Goal: Find specific page/section: Find specific page/section

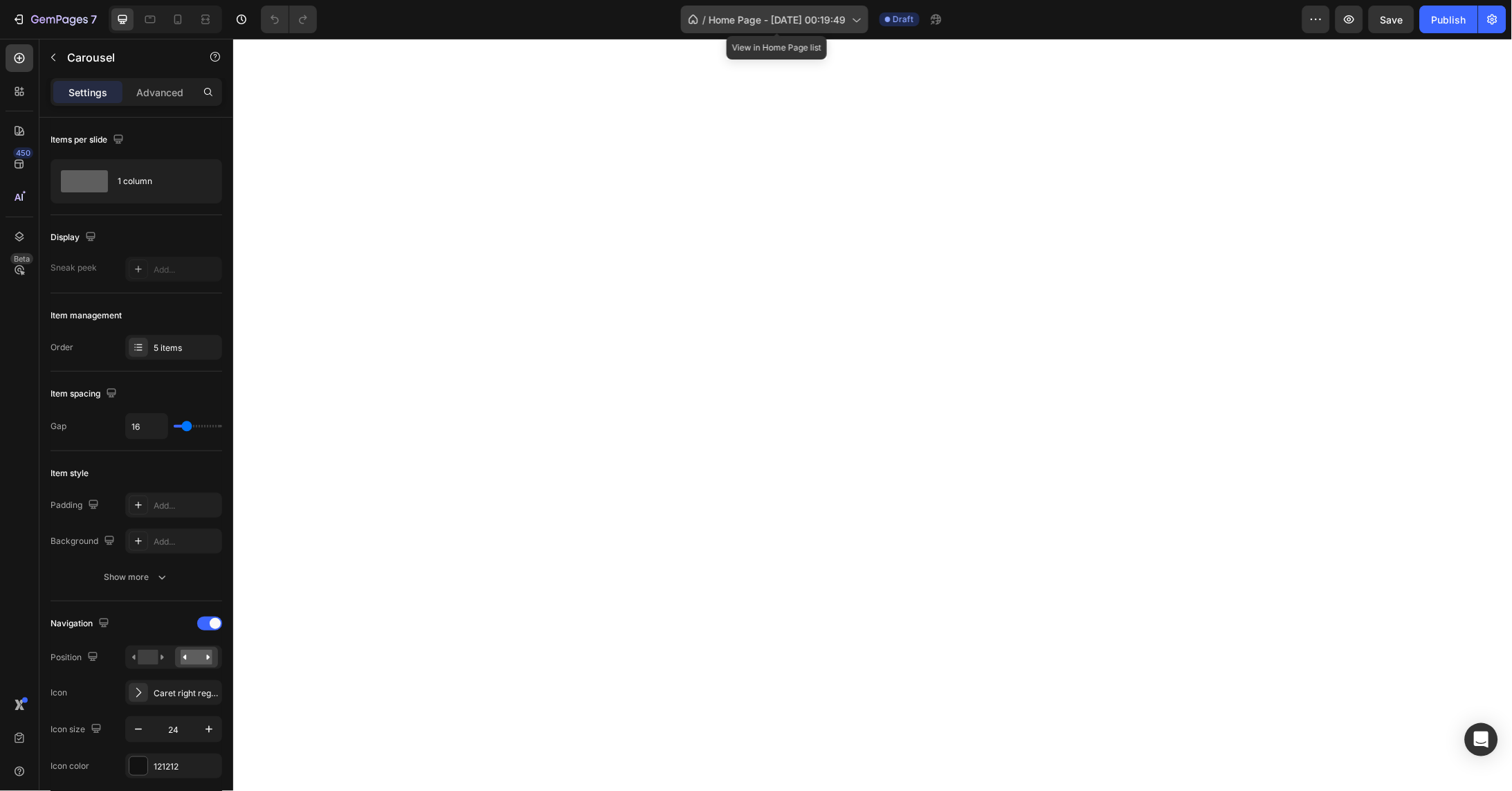
click at [823, 21] on span "Home Page - [DATE] 00:19:49" at bounding box center [778, 20] width 137 height 15
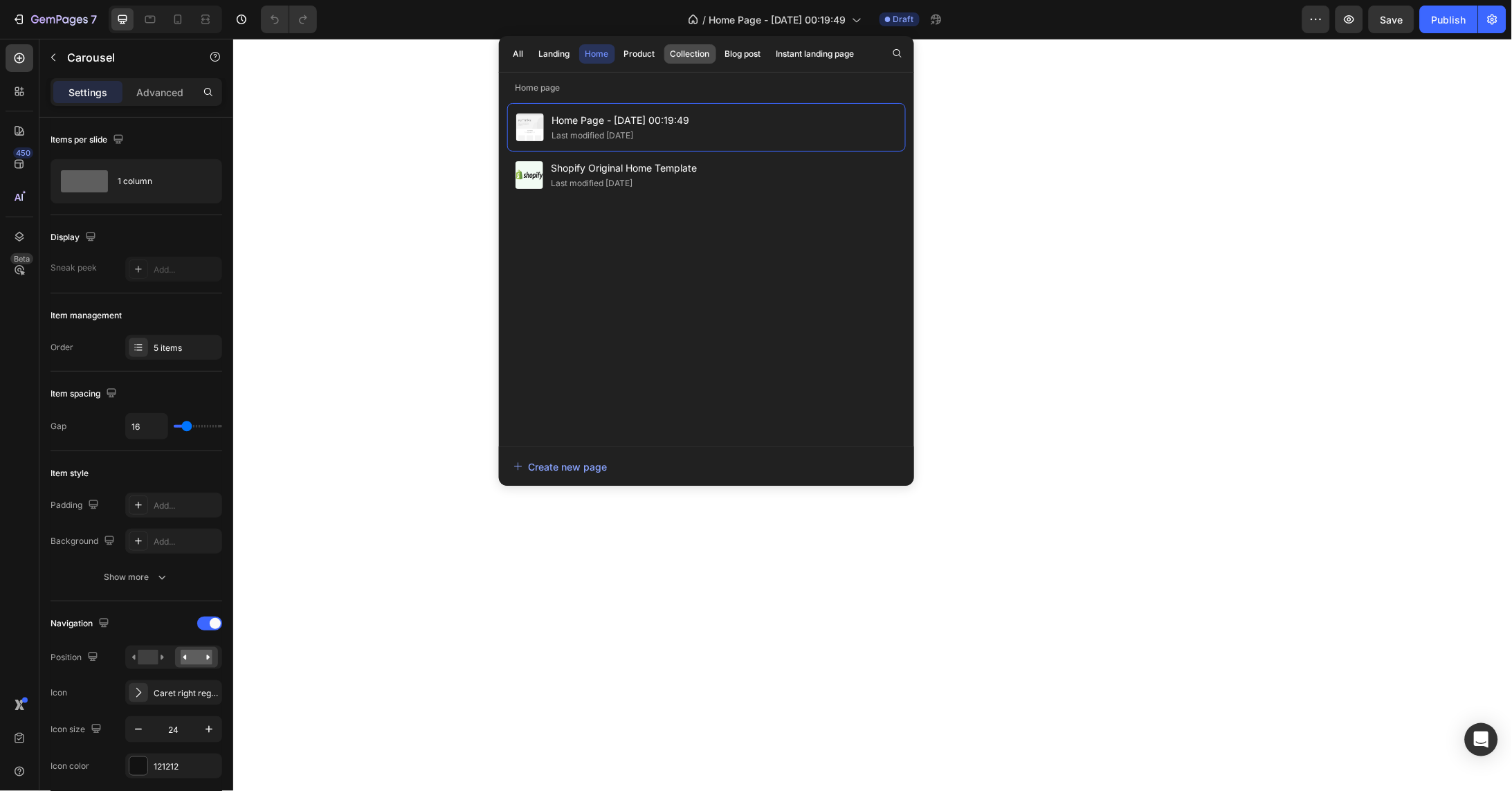
click at [699, 52] on div "Collection" at bounding box center [690, 54] width 39 height 13
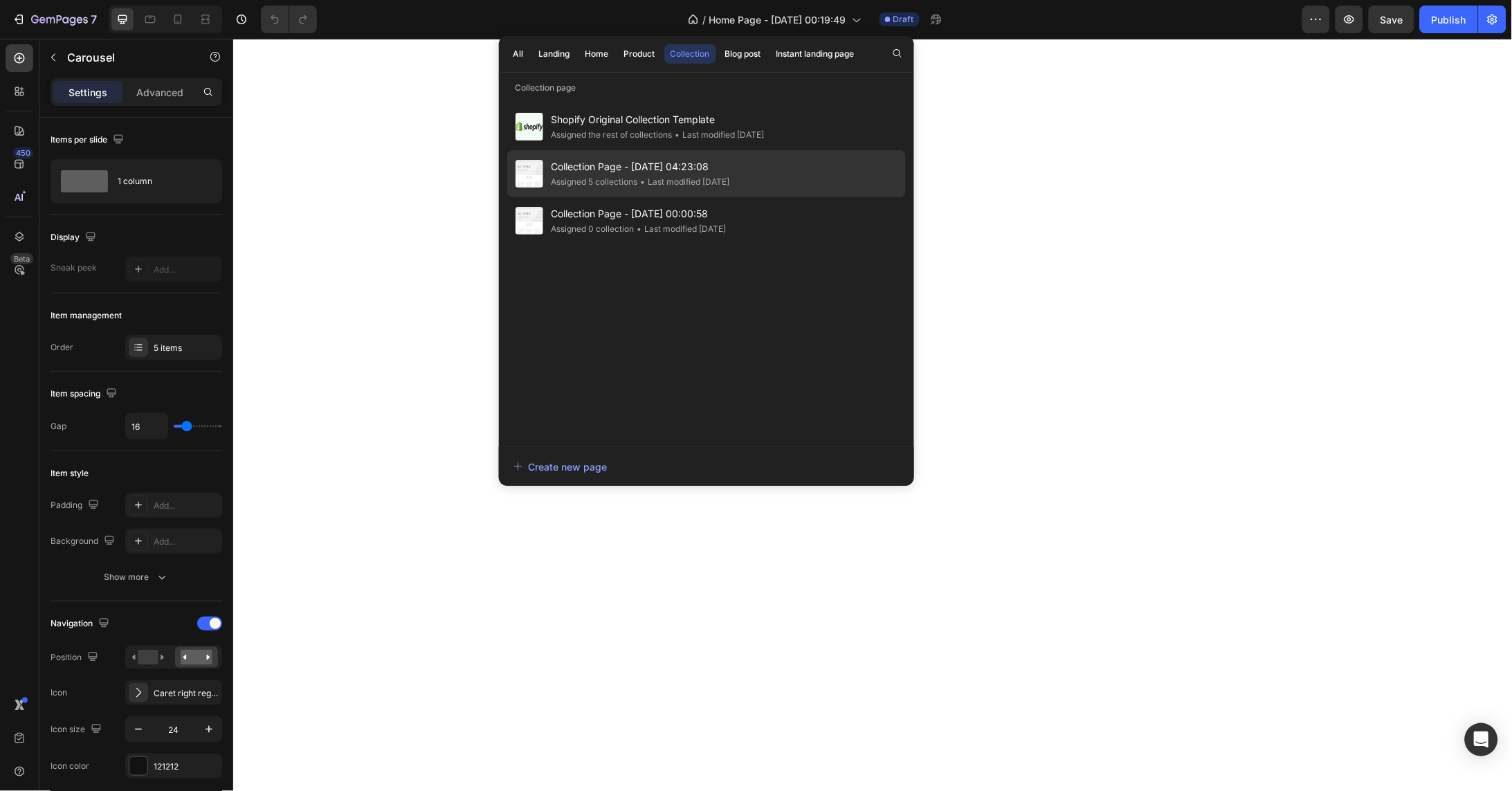
click at [588, 172] on span "Collection Page - [DATE] 04:23:08" at bounding box center [641, 166] width 179 height 17
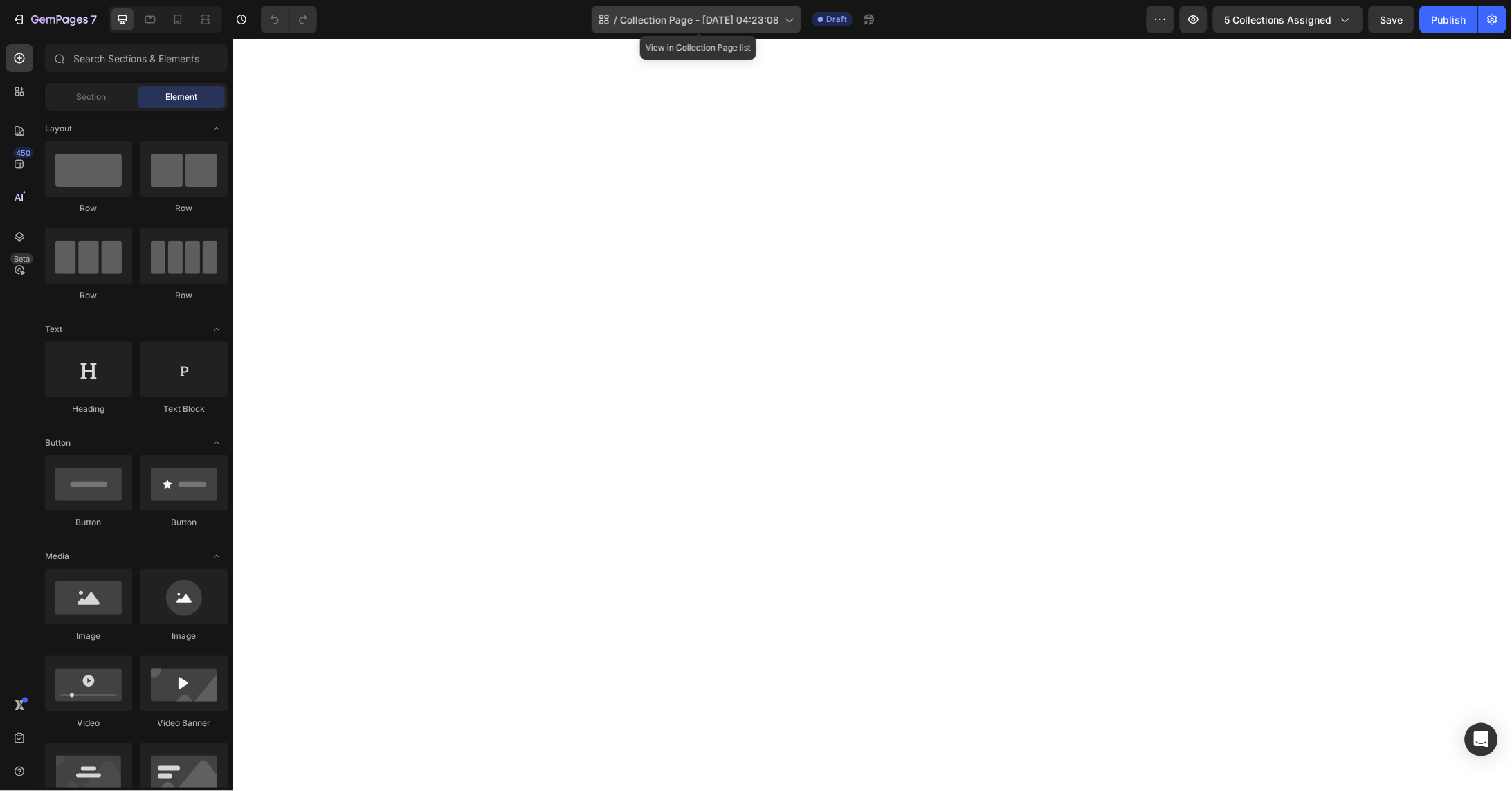
click at [778, 23] on span "Collection Page - [DATE] 04:23:08" at bounding box center [699, 20] width 159 height 15
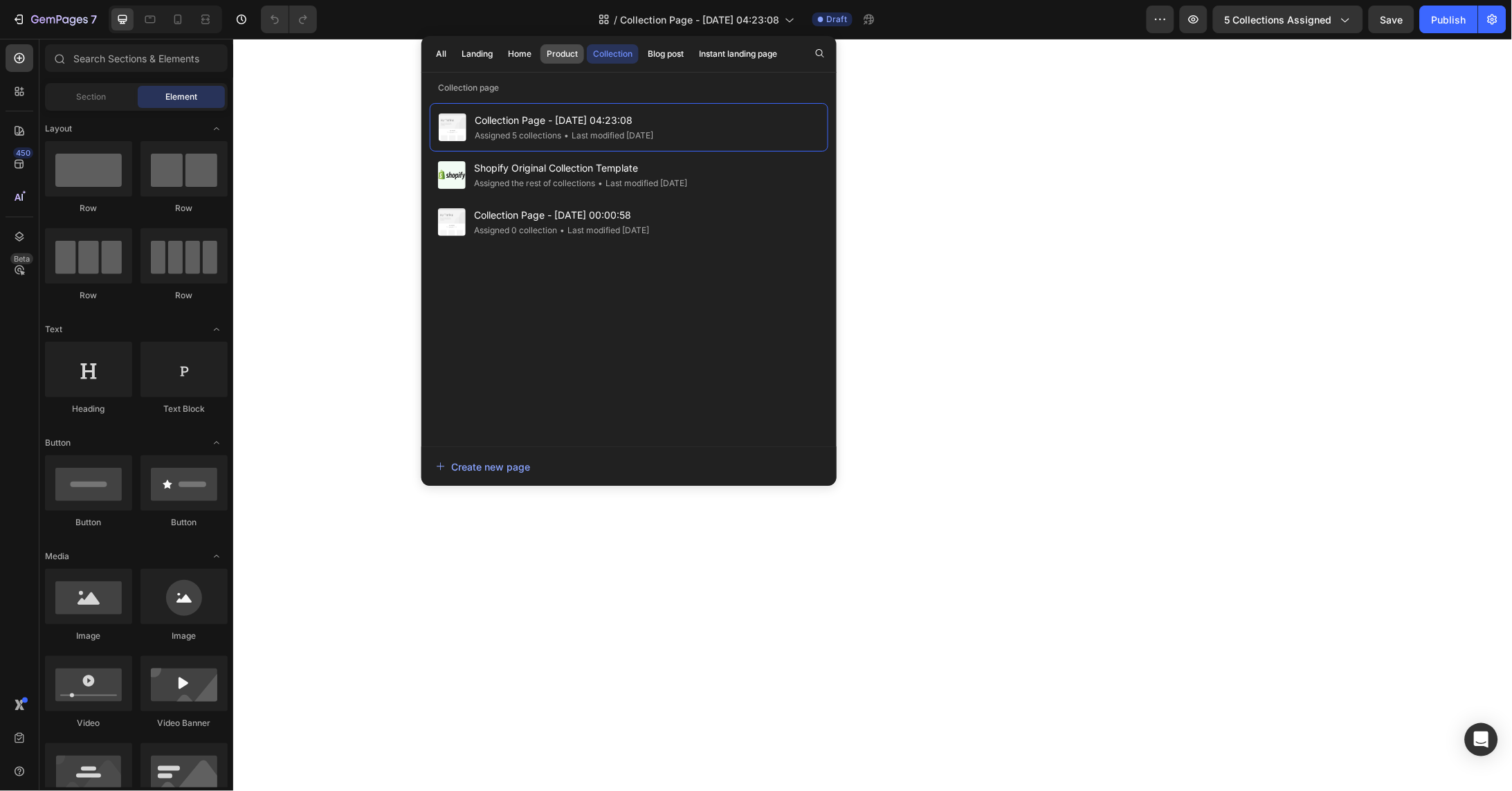
click at [553, 52] on div "Product" at bounding box center [562, 54] width 31 height 13
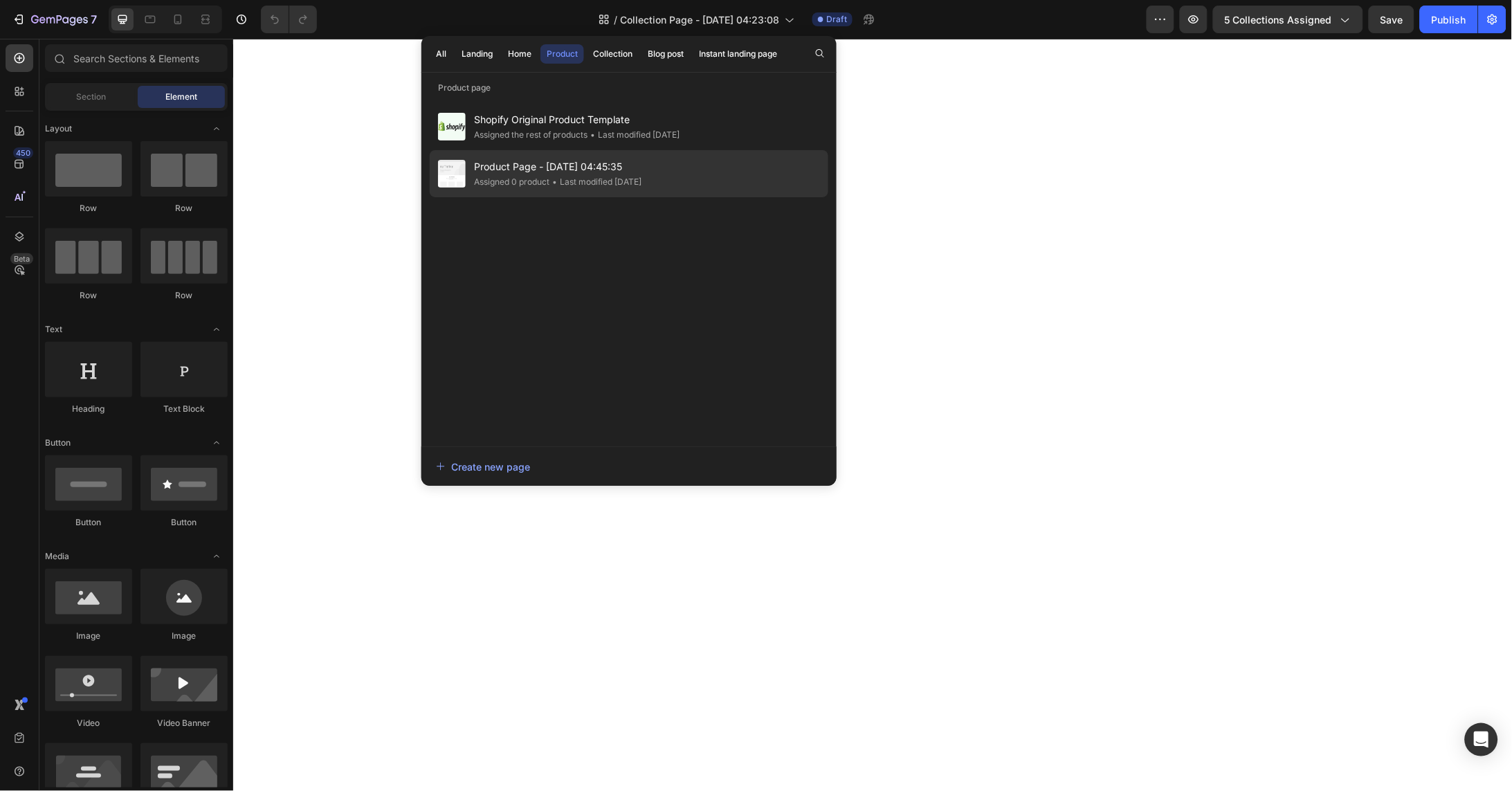
click at [519, 176] on div "Assigned 0 product" at bounding box center [511, 182] width 75 height 14
